Goal: Task Accomplishment & Management: Manage account settings

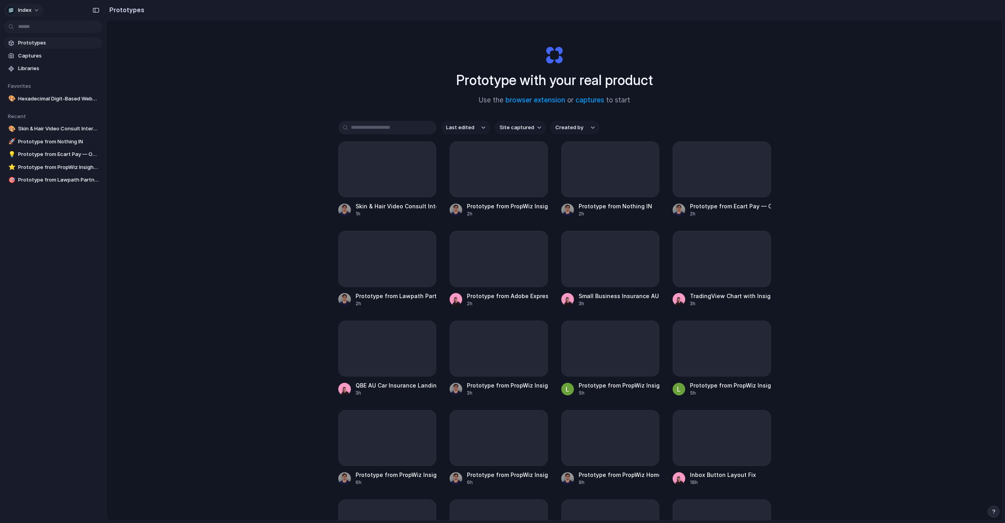
click at [24, 16] on button "Index" at bounding box center [24, 10] width 40 height 13
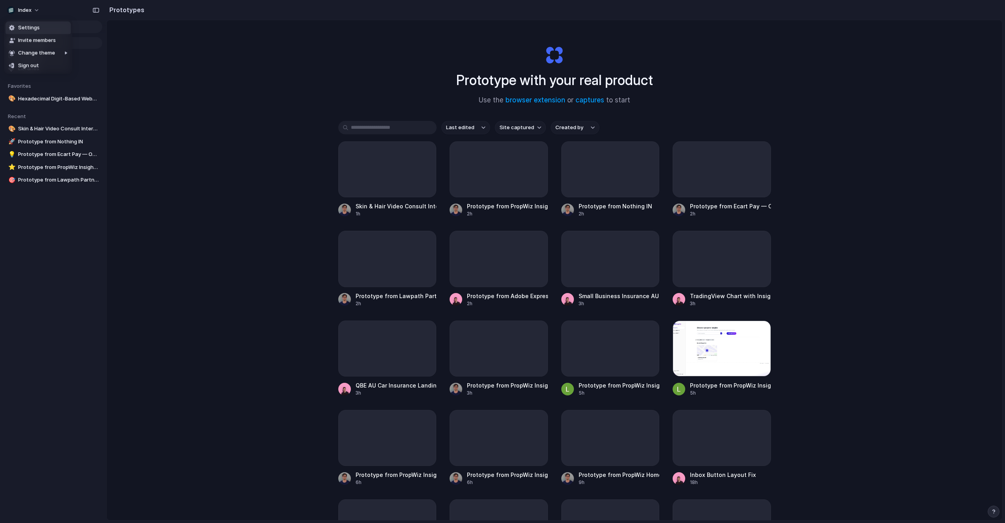
click at [35, 29] on span "Settings" at bounding box center [29, 28] width 22 height 8
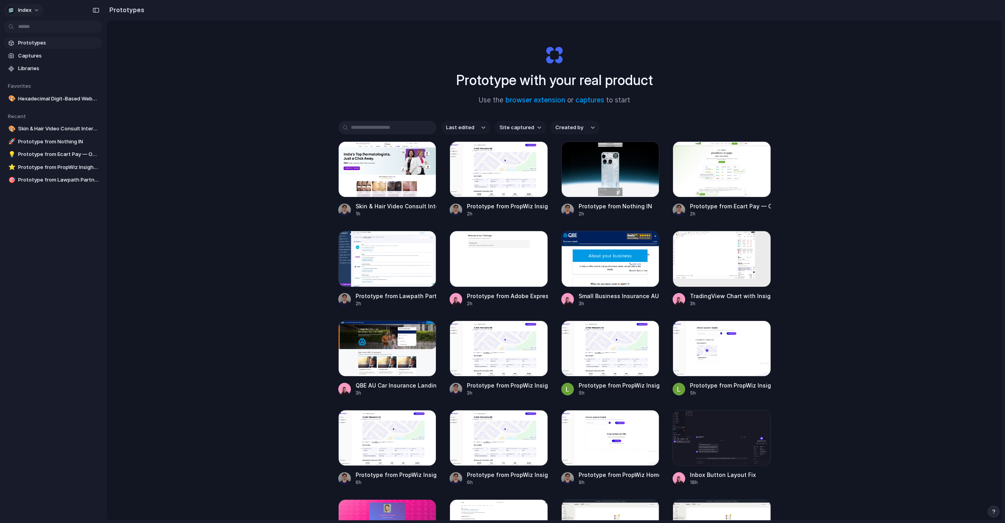
click at [30, 5] on button "Index" at bounding box center [24, 10] width 40 height 13
click at [41, 24] on li "Settings" at bounding box center [38, 28] width 65 height 13
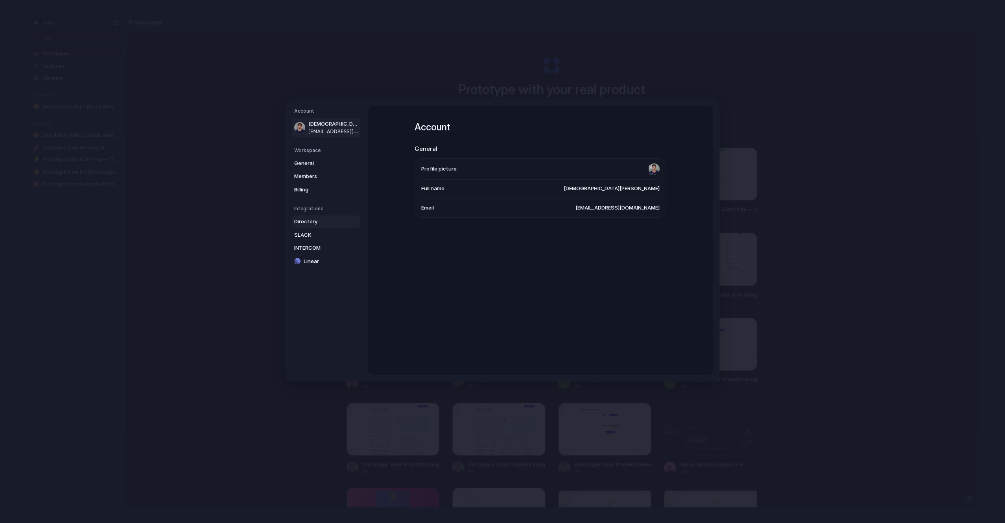
click at [307, 224] on span "Directory" at bounding box center [319, 222] width 50 height 8
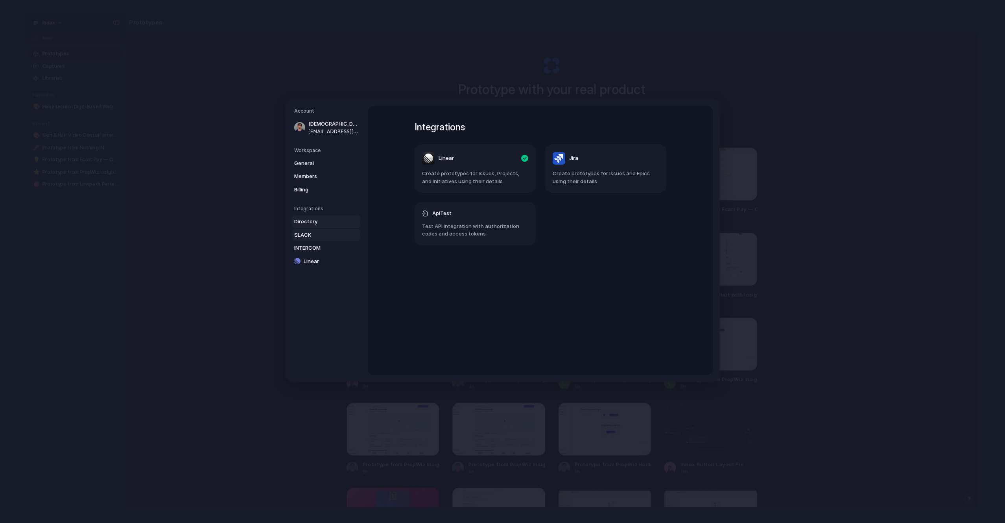
click at [314, 236] on span "SLACK" at bounding box center [319, 235] width 50 height 8
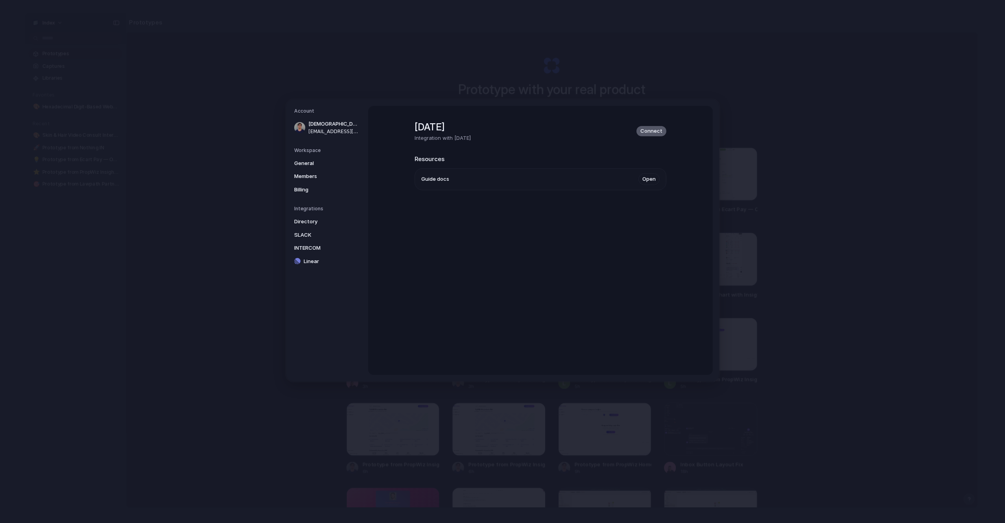
click at [656, 136] on div "Connect" at bounding box center [652, 131] width 30 height 10
click at [654, 132] on span "Connect" at bounding box center [652, 131] width 22 height 8
click at [658, 131] on span "Connect" at bounding box center [652, 131] width 22 height 8
click at [320, 260] on span "Linear" at bounding box center [329, 261] width 50 height 8
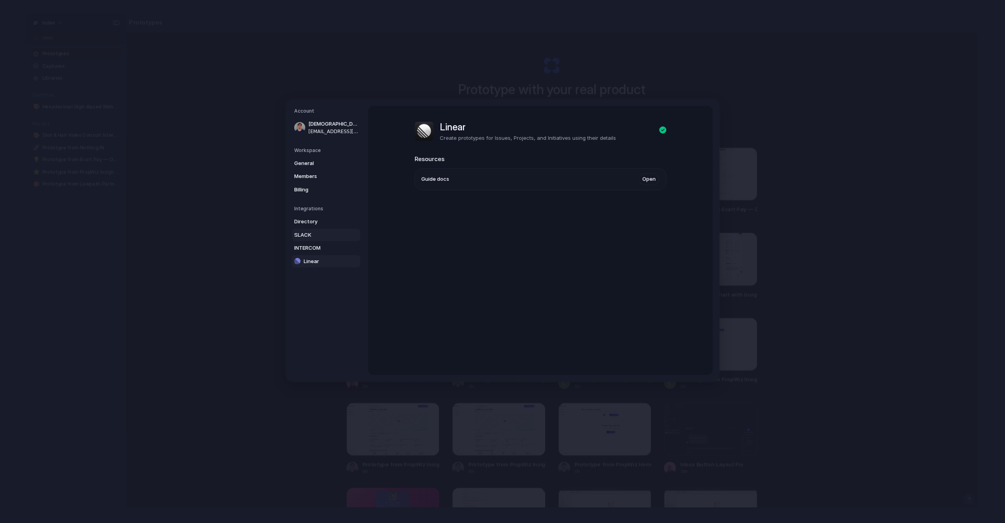
click at [320, 236] on span "SLACK" at bounding box center [319, 235] width 50 height 8
click at [322, 253] on link "INTERCOM" at bounding box center [326, 248] width 68 height 13
click at [322, 239] on link "SLACK" at bounding box center [326, 235] width 68 height 13
click at [322, 223] on span "Directory" at bounding box center [319, 222] width 50 height 8
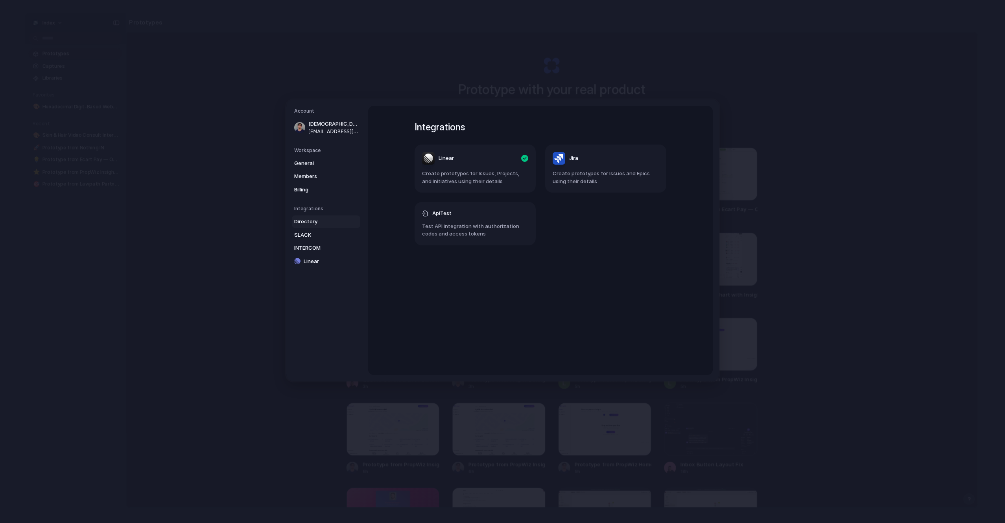
click at [633, 164] on header "Jira" at bounding box center [606, 158] width 106 height 13
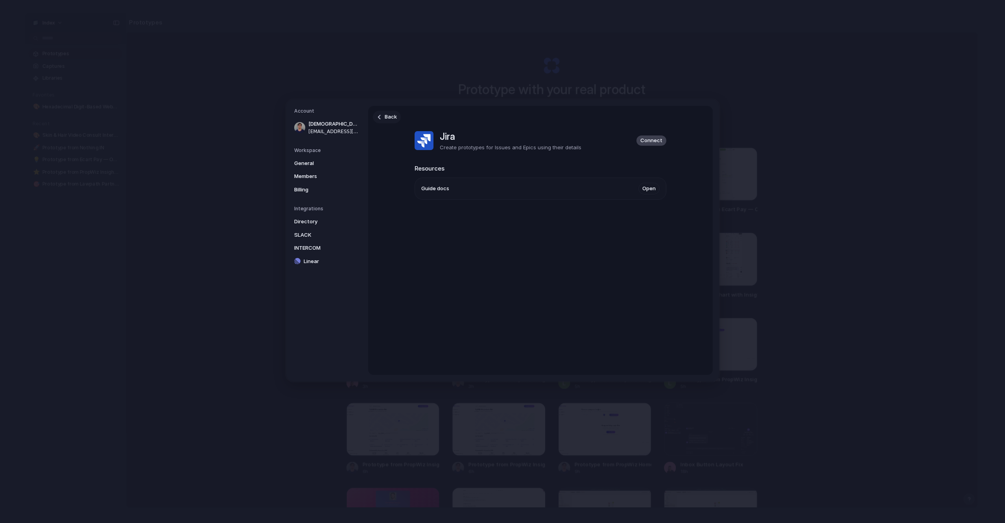
click at [382, 118] on link "Back" at bounding box center [387, 117] width 28 height 13
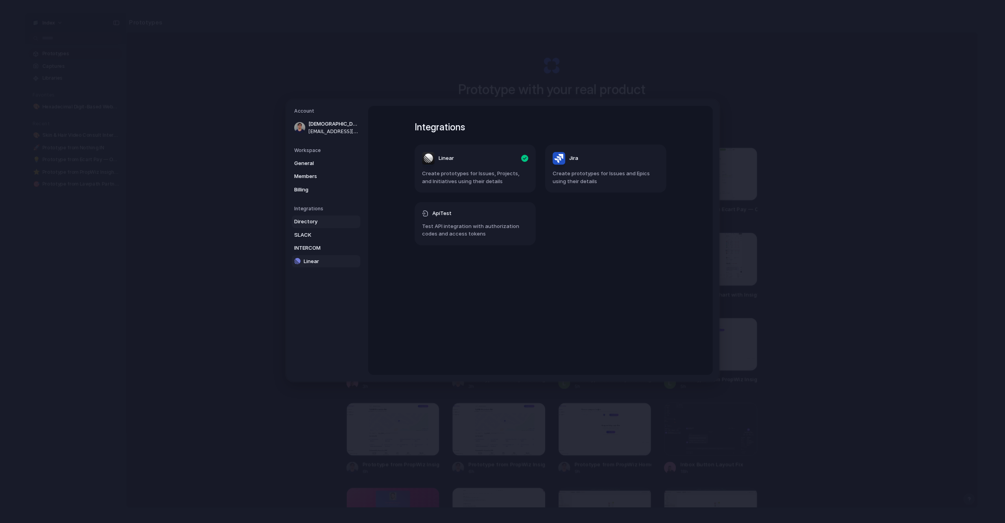
click at [311, 264] on span "Linear" at bounding box center [329, 261] width 50 height 8
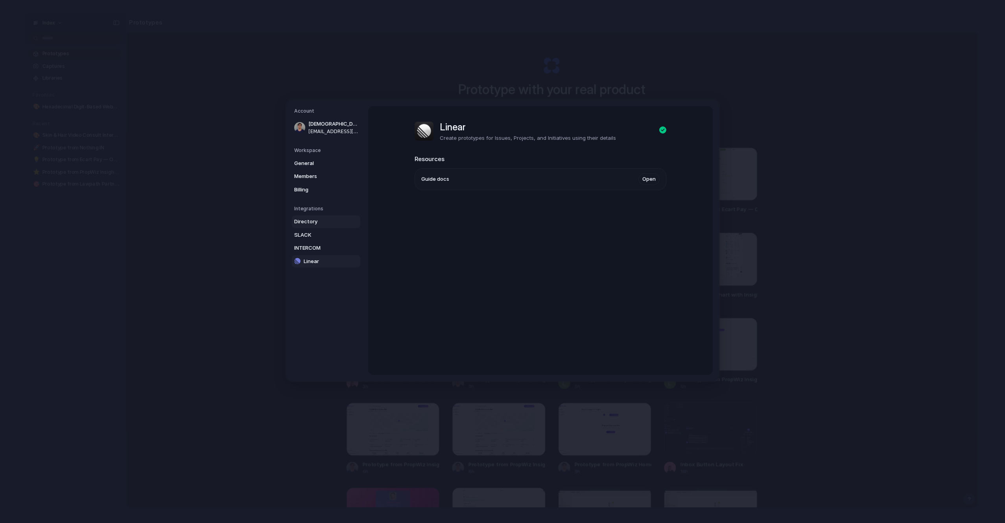
click at [326, 219] on span "Directory" at bounding box center [319, 222] width 50 height 8
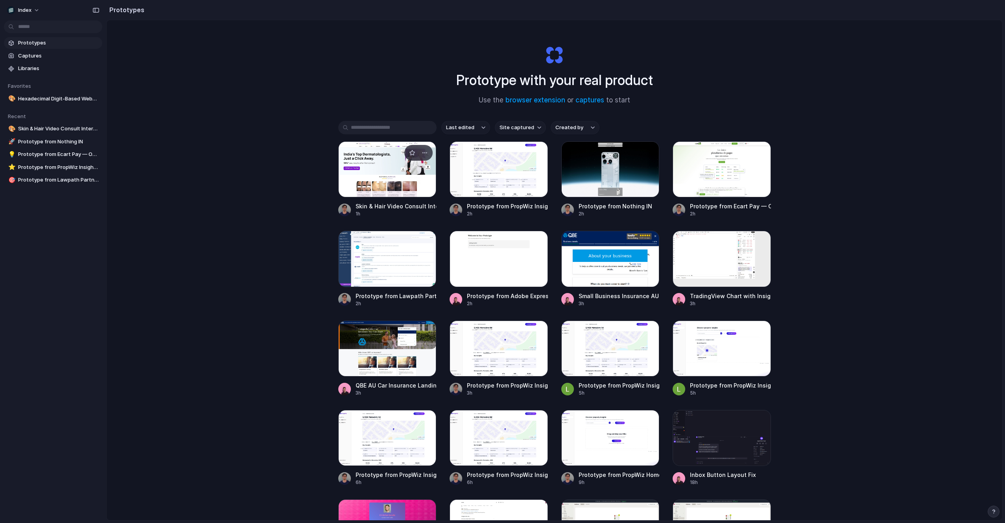
click at [366, 173] on div at bounding box center [387, 169] width 98 height 56
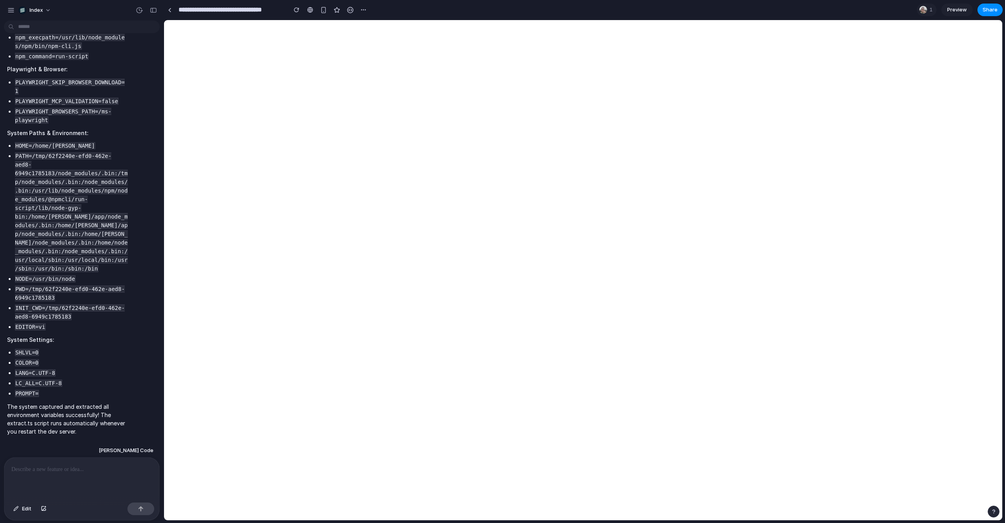
click at [91, 466] on p at bounding box center [81, 468] width 141 height 9
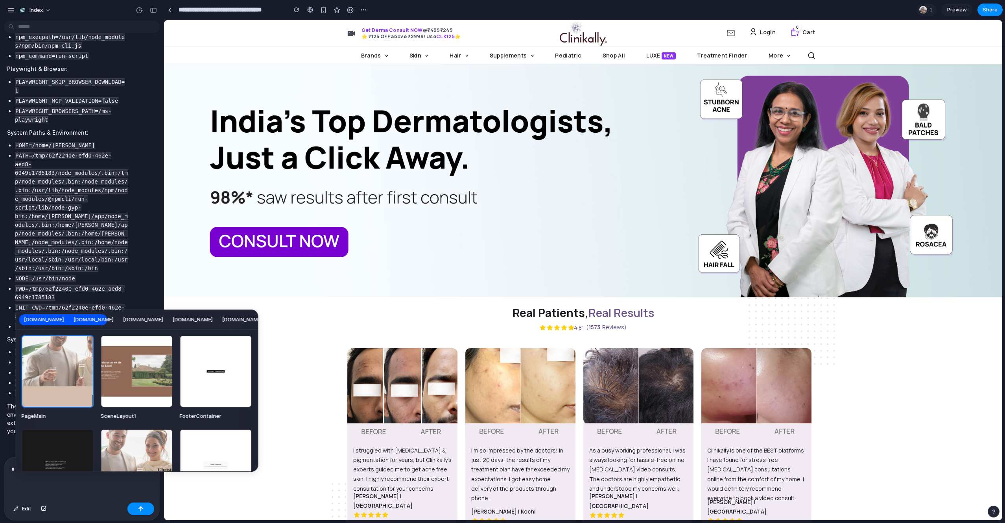
click at [213, 323] on span "[DOMAIN_NAME]" at bounding box center [193, 320] width 40 height 8
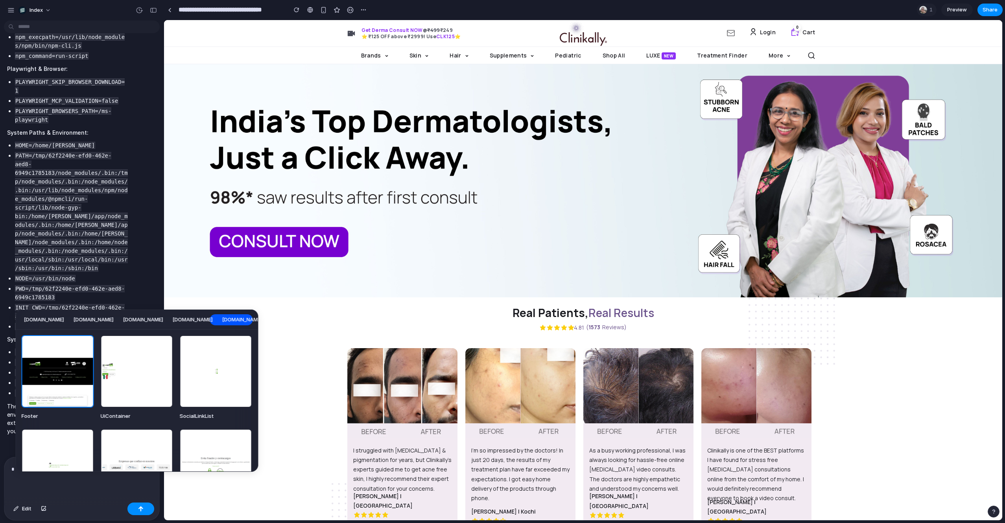
click at [103, 492] on div "[DOMAIN_NAME] [DOMAIN_NAME] [DOMAIN_NAME] [DOMAIN_NAME] [DOMAIN_NAME] [DOMAIN_N…" at bounding box center [502, 261] width 1005 height 523
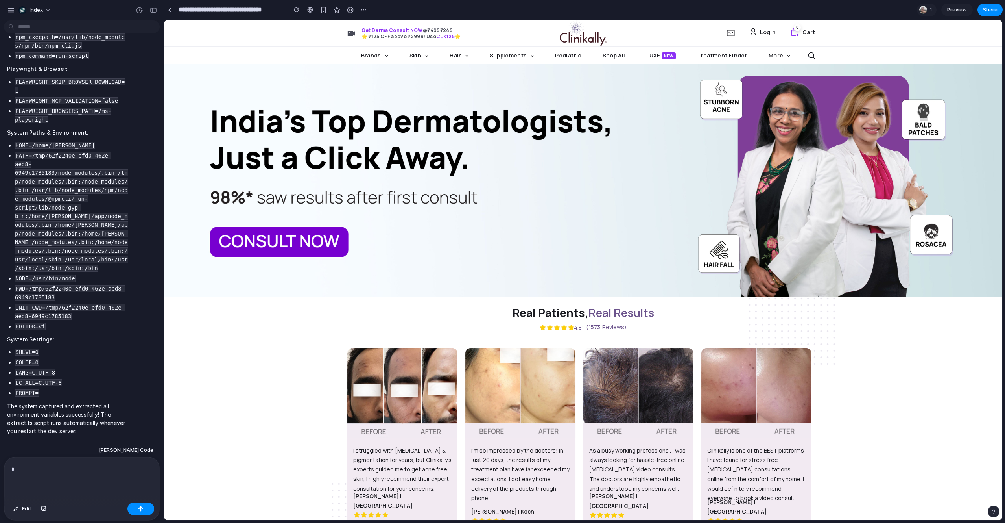
click at [85, 476] on div "*" at bounding box center [81, 478] width 155 height 42
click at [172, 8] on link at bounding box center [170, 10] width 12 height 12
